Goal: Navigation & Orientation: Find specific page/section

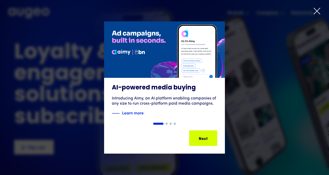
click at [243, 52] on div "1 of 4" at bounding box center [164, 87] width 329 height 132
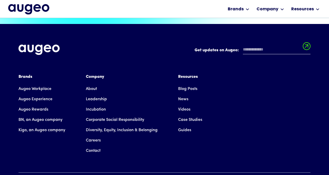
scroll to position [1155, 0]
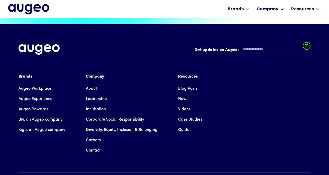
click at [191, 114] on link "Case Studies" at bounding box center [190, 119] width 24 height 10
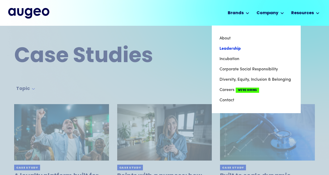
click at [231, 47] on link "Leadership" at bounding box center [256, 48] width 74 height 10
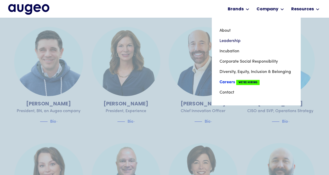
scroll to position [393, 0]
click at [235, 84] on link "Careers We're Hiring" at bounding box center [256, 82] width 74 height 10
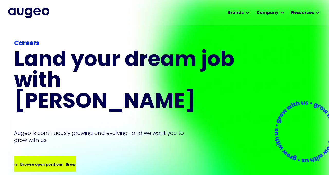
scroll to position [2, 0]
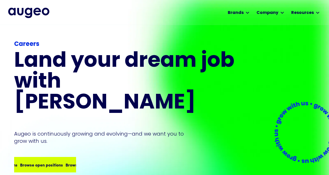
click at [47, 161] on div "Browse open positions Browse open positions Browse open positions Browse open p…" at bounding box center [62, 164] width 182 height 6
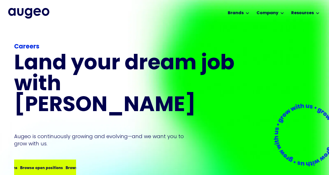
scroll to position [0, 0]
